Goal: Find specific page/section: Find specific page/section

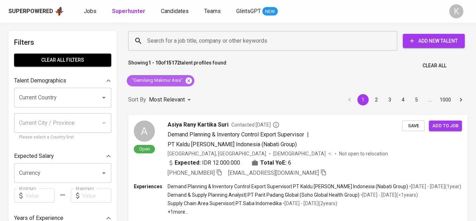
click at [190, 78] on icon at bounding box center [188, 80] width 6 height 6
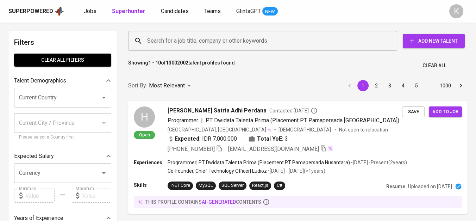
click at [177, 43] on input "Search for a job title, company or other keywords" at bounding box center [264, 40] width 238 height 13
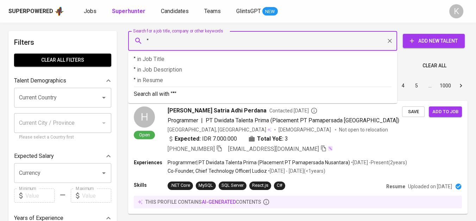
paste input "+ 62 21 8590 3471"
type input ""+ 62 21 8590 3471"
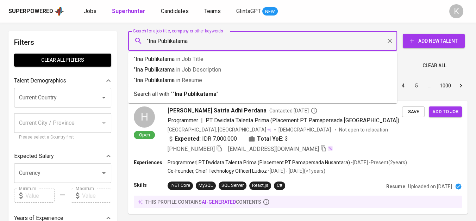
type input ""Ina Publikatama""
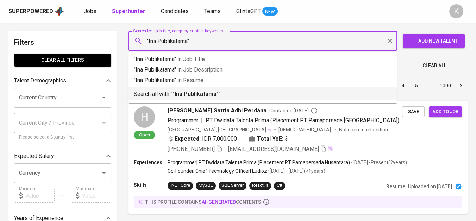
click at [215, 96] on b ""Ina Publikatama"" at bounding box center [195, 93] width 46 height 7
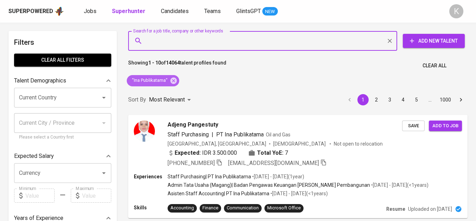
drag, startPoint x: 175, startPoint y: 78, endPoint x: 242, endPoint y: 2, distance: 101.8
click at [175, 77] on icon at bounding box center [173, 80] width 6 height 6
